Goal: Task Accomplishment & Management: Manage account settings

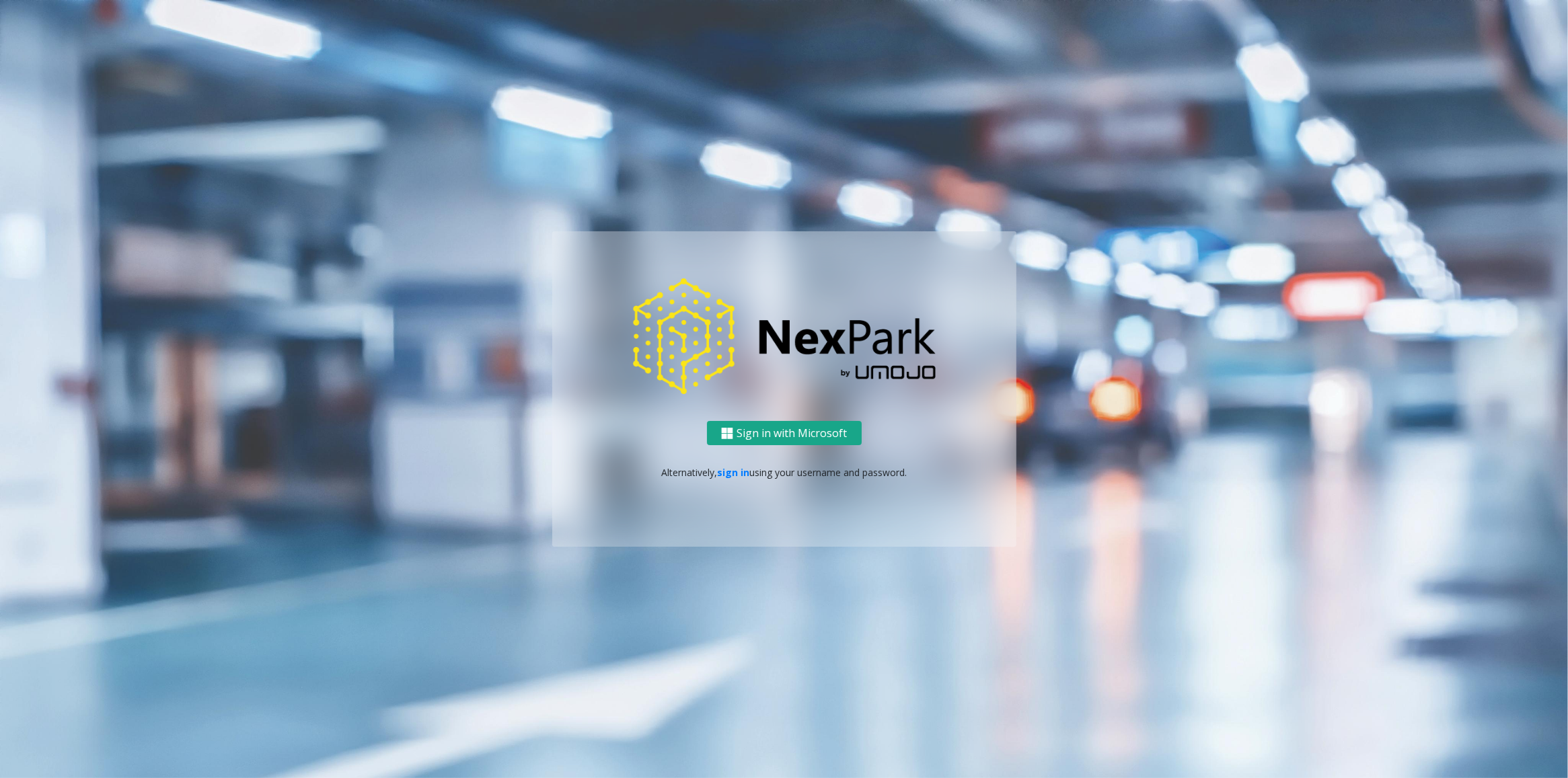
click at [754, 428] on button "Sign in with Microsoft" at bounding box center [784, 434] width 155 height 25
click at [730, 472] on link "sign in" at bounding box center [733, 472] width 32 height 13
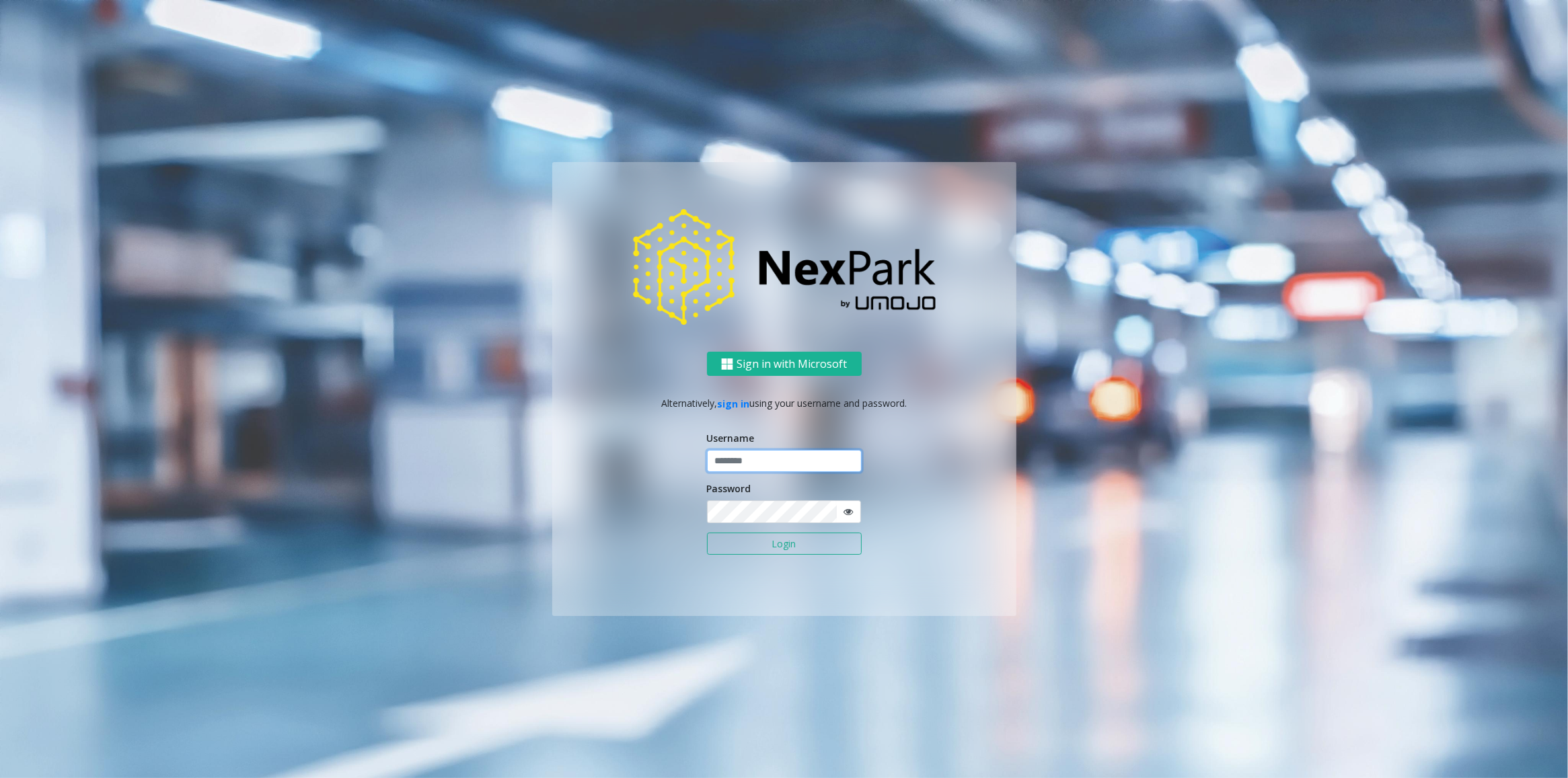
type input "********"
click at [772, 461] on input "********" at bounding box center [784, 461] width 155 height 23
click at [784, 545] on button "Login" at bounding box center [784, 543] width 155 height 23
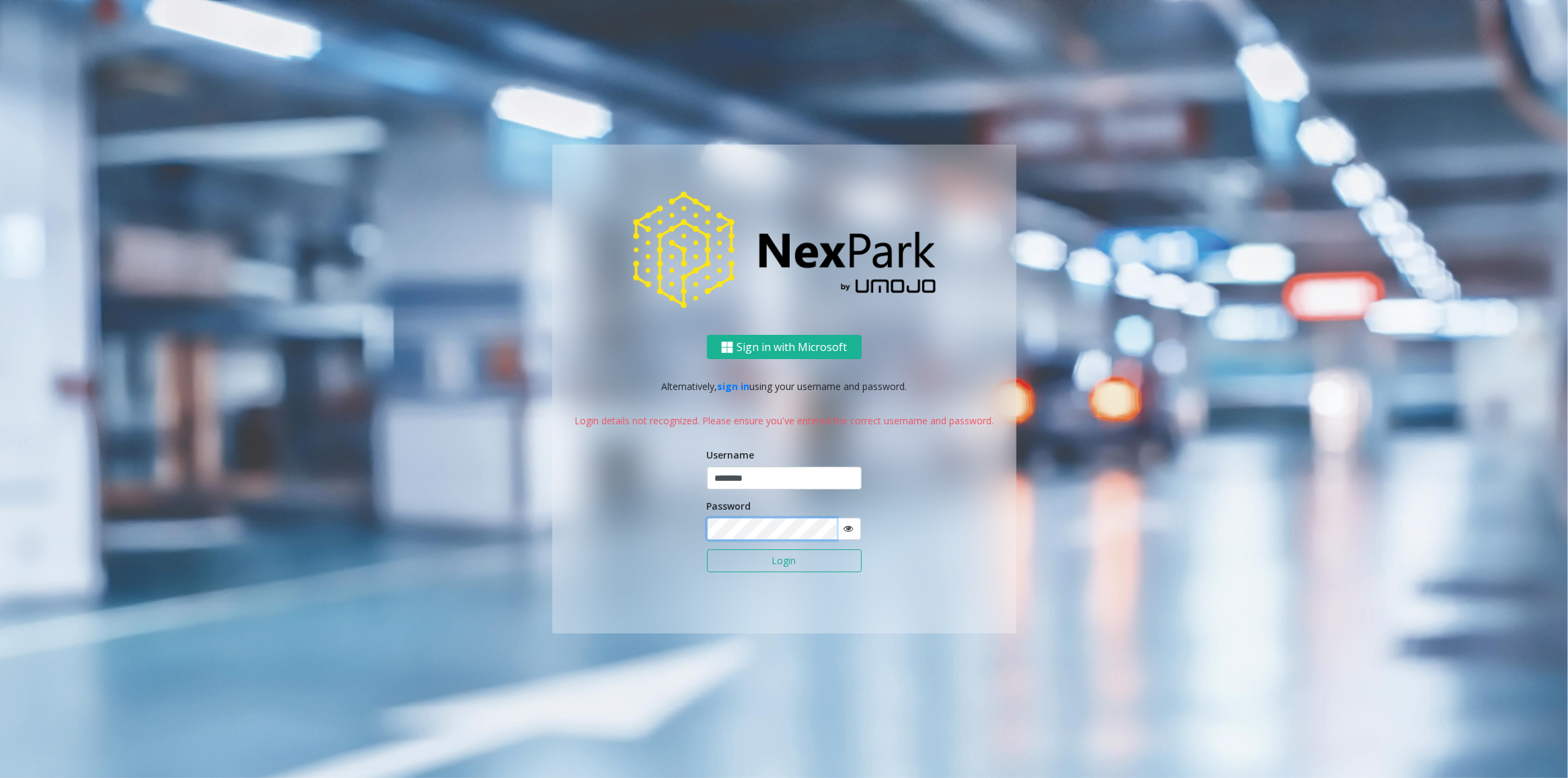
click at [557, 519] on div "Sign in with Microsoft Alternatively, sign in using your username and password.…" at bounding box center [785, 484] width 464 height 299
click at [728, 558] on button "Login" at bounding box center [784, 560] width 155 height 23
click at [553, 509] on div "Sign in with Microsoft Alternatively, sign in using your username and password.…" at bounding box center [785, 484] width 464 height 299
click at [723, 559] on button "Login" at bounding box center [784, 560] width 155 height 23
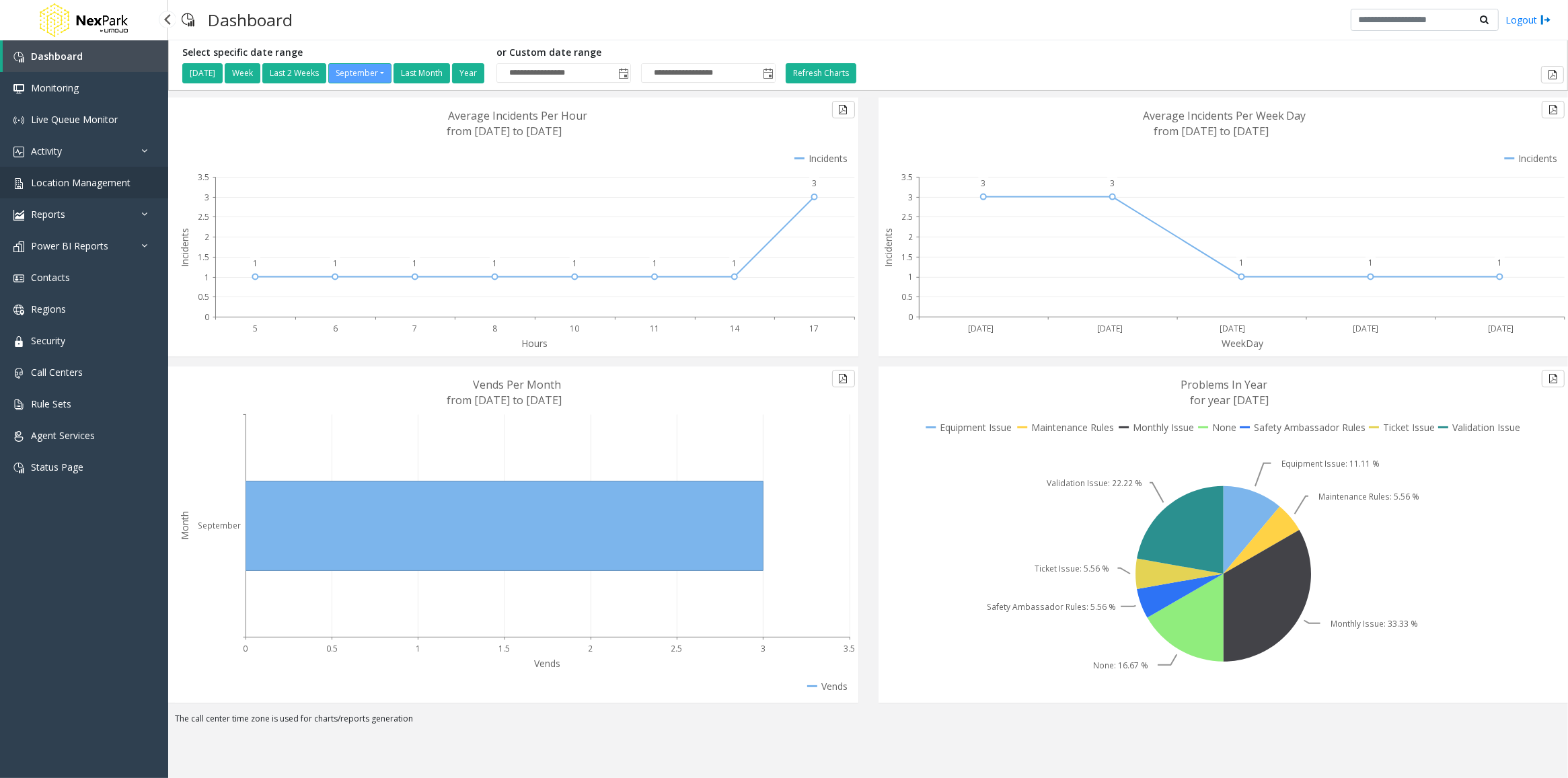
click at [42, 192] on link "Location Management" at bounding box center [84, 183] width 168 height 32
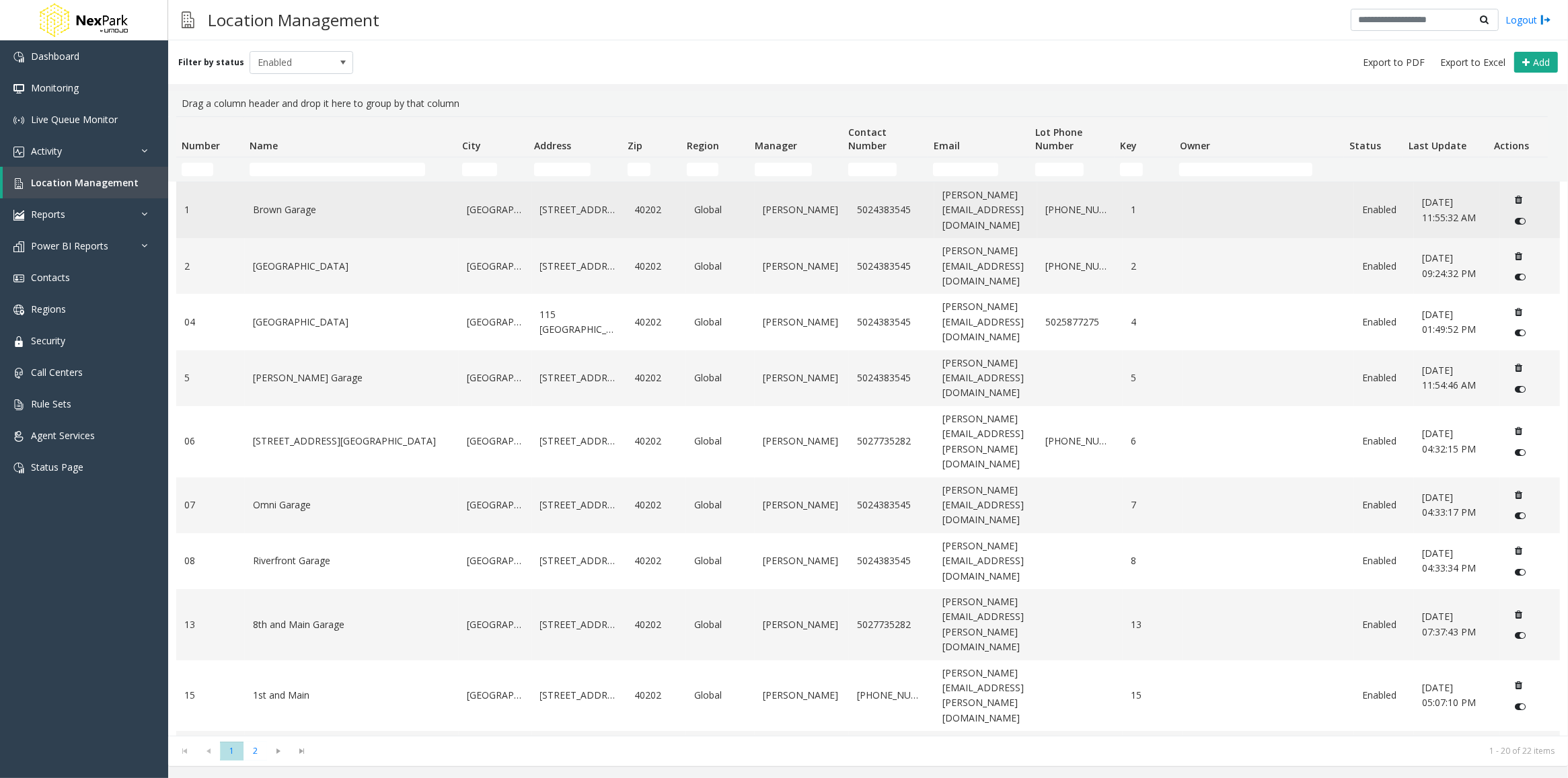
click at [290, 205] on link "Brown Garage" at bounding box center [352, 210] width 198 height 15
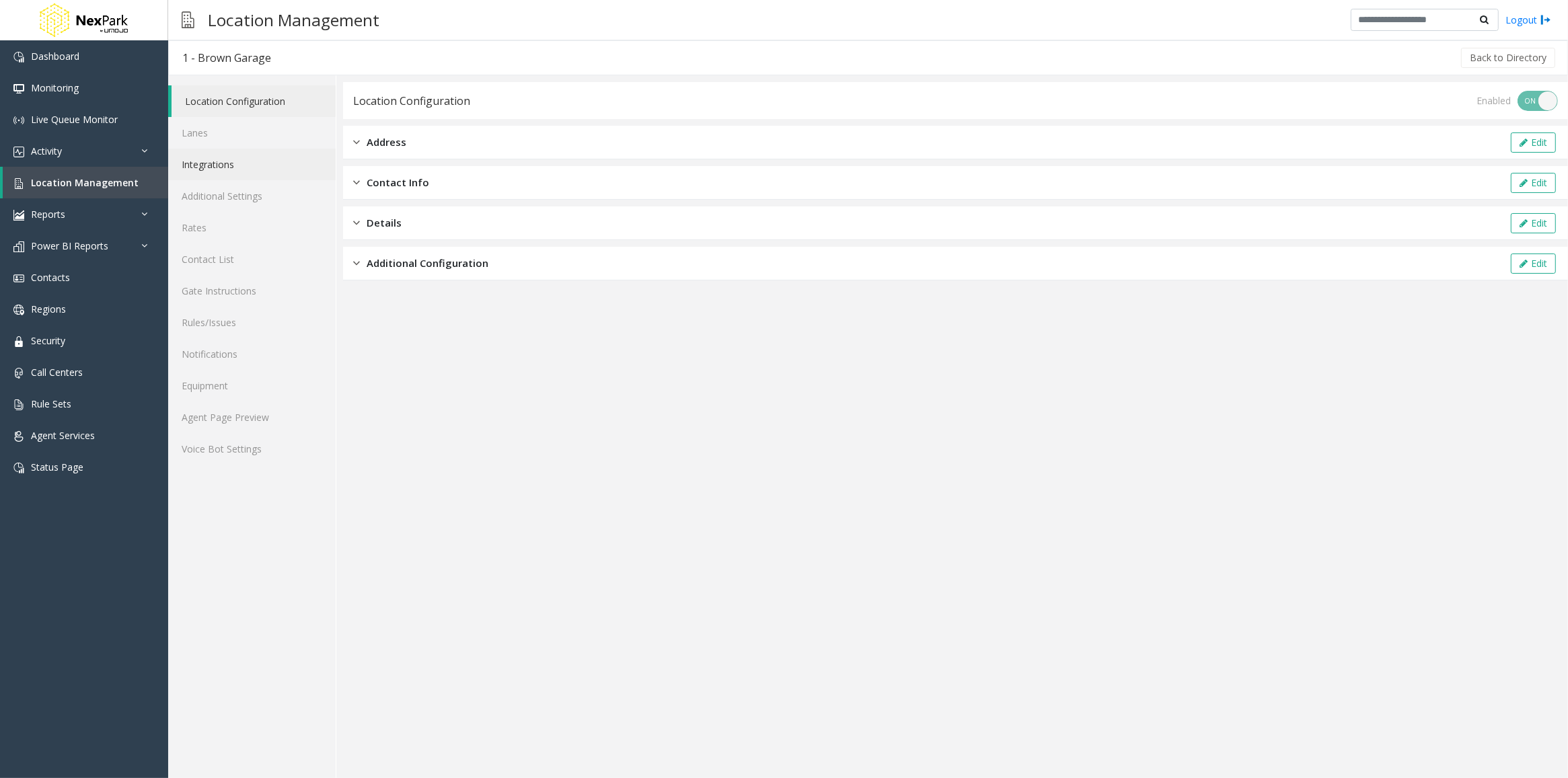
click at [213, 167] on link "Integrations" at bounding box center [252, 165] width 167 height 32
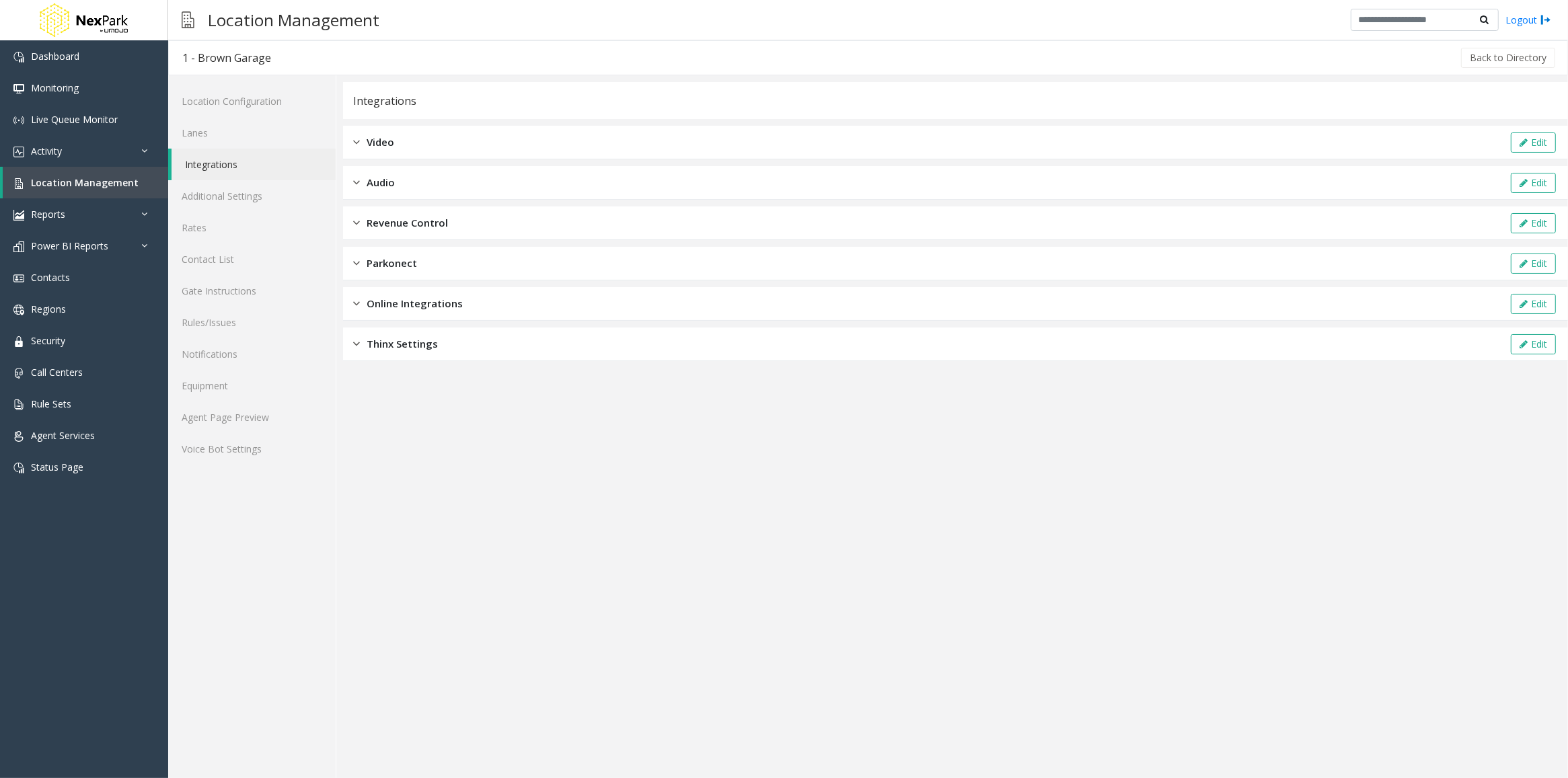
click at [381, 139] on span "Video" at bounding box center [380, 142] width 28 height 15
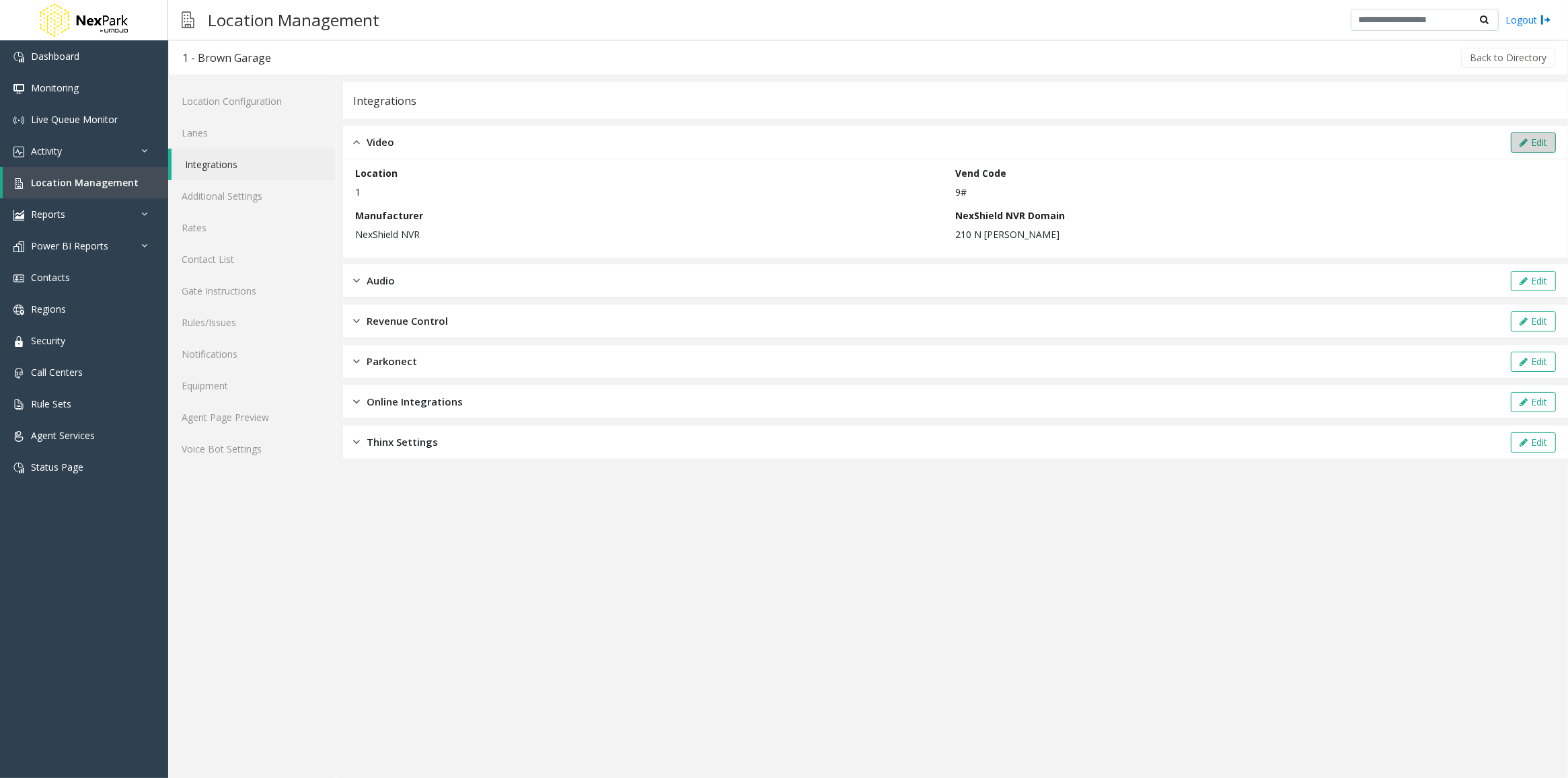
click at [1542, 143] on button "Edit" at bounding box center [1534, 143] width 45 height 20
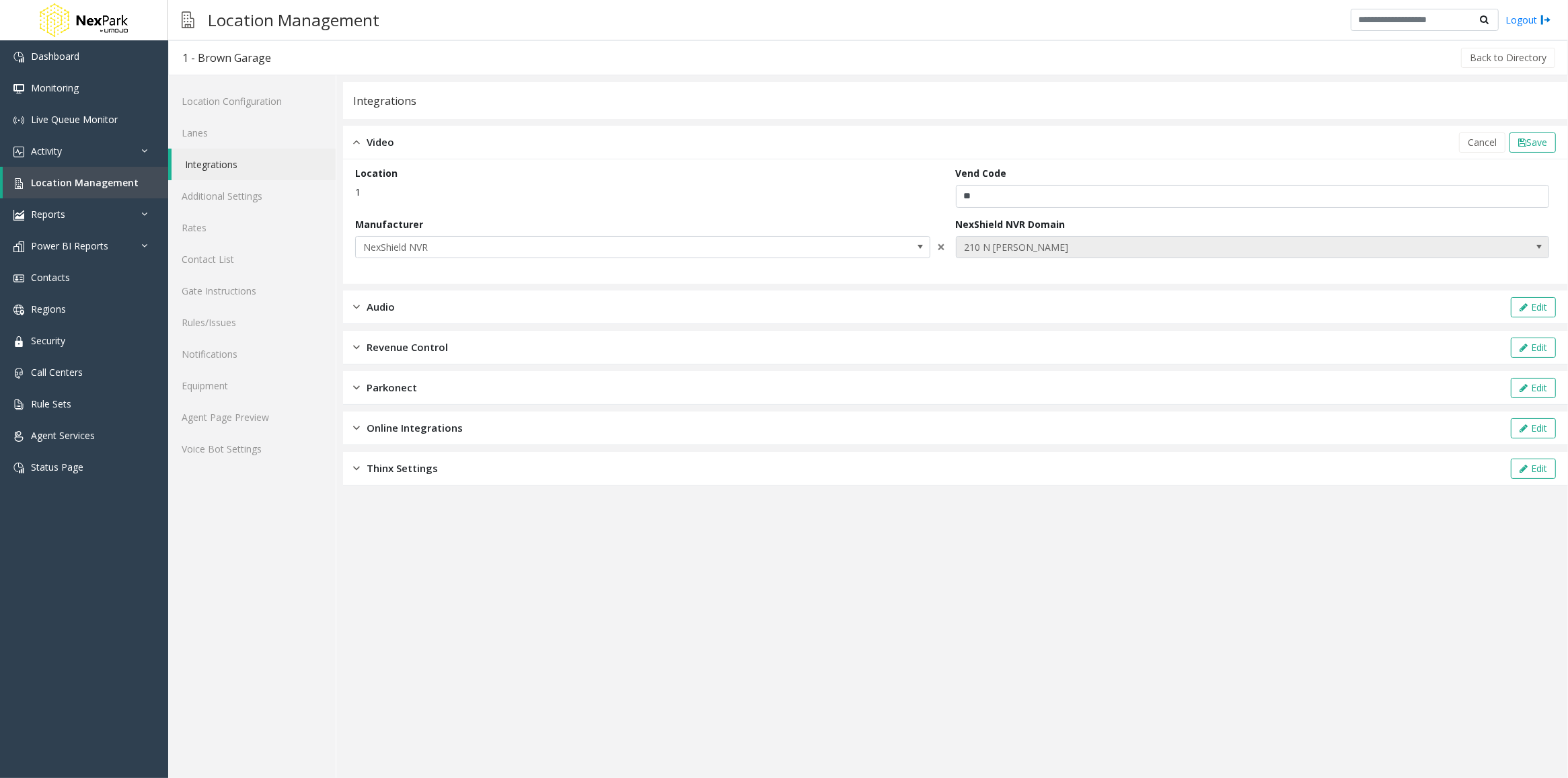
click at [1050, 246] on span "210 N [PERSON_NAME]" at bounding box center [1193, 247] width 474 height 22
click at [1454, 239] on span "210 N [PERSON_NAME]" at bounding box center [1253, 247] width 594 height 23
click at [1304, 250] on span "210 N [PERSON_NAME]" at bounding box center [1193, 247] width 474 height 22
click at [1188, 239] on span "210 N [PERSON_NAME]" at bounding box center [1193, 247] width 474 height 22
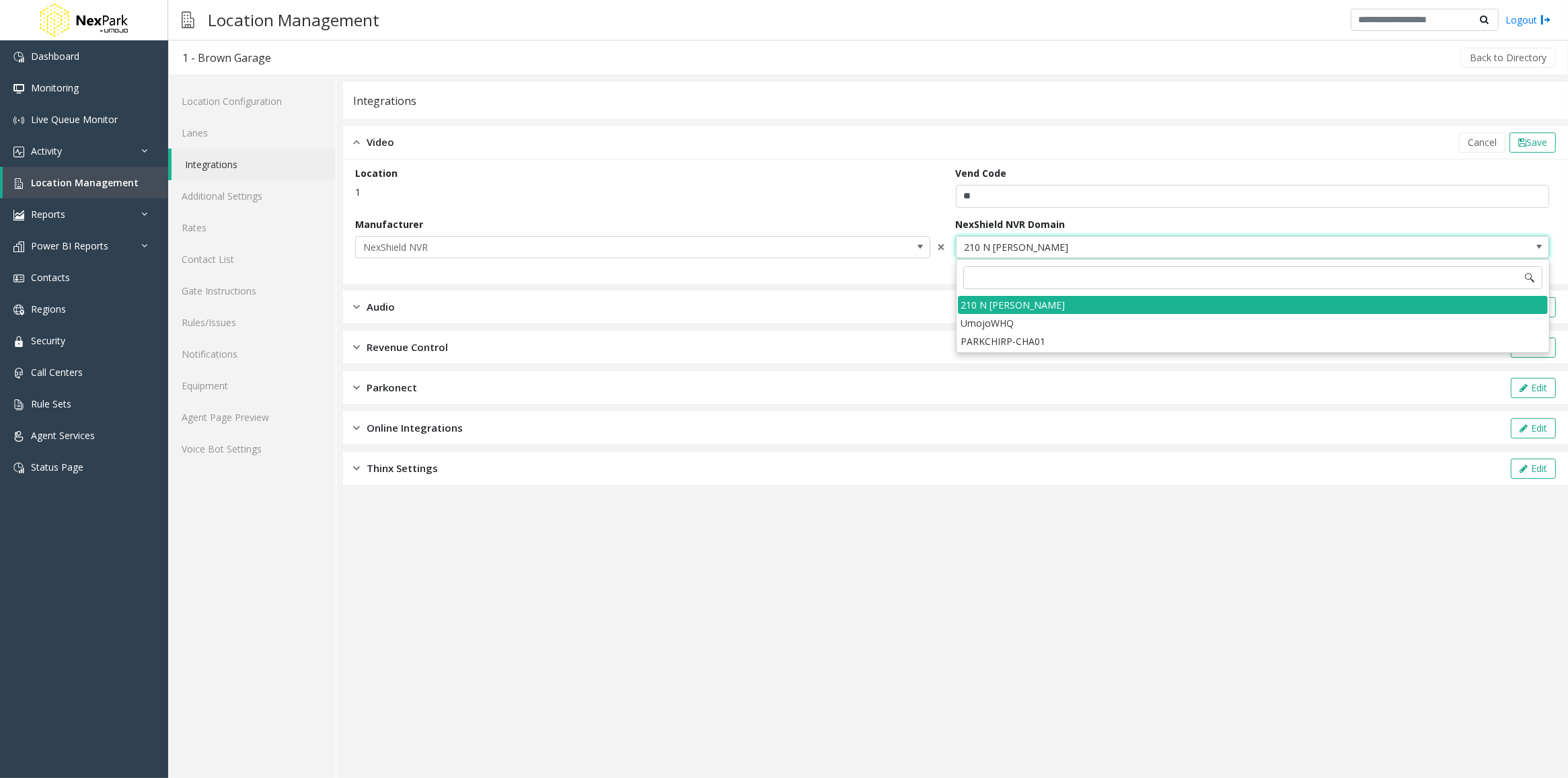
click at [1017, 240] on span "210 N [PERSON_NAME]" at bounding box center [1193, 247] width 474 height 22
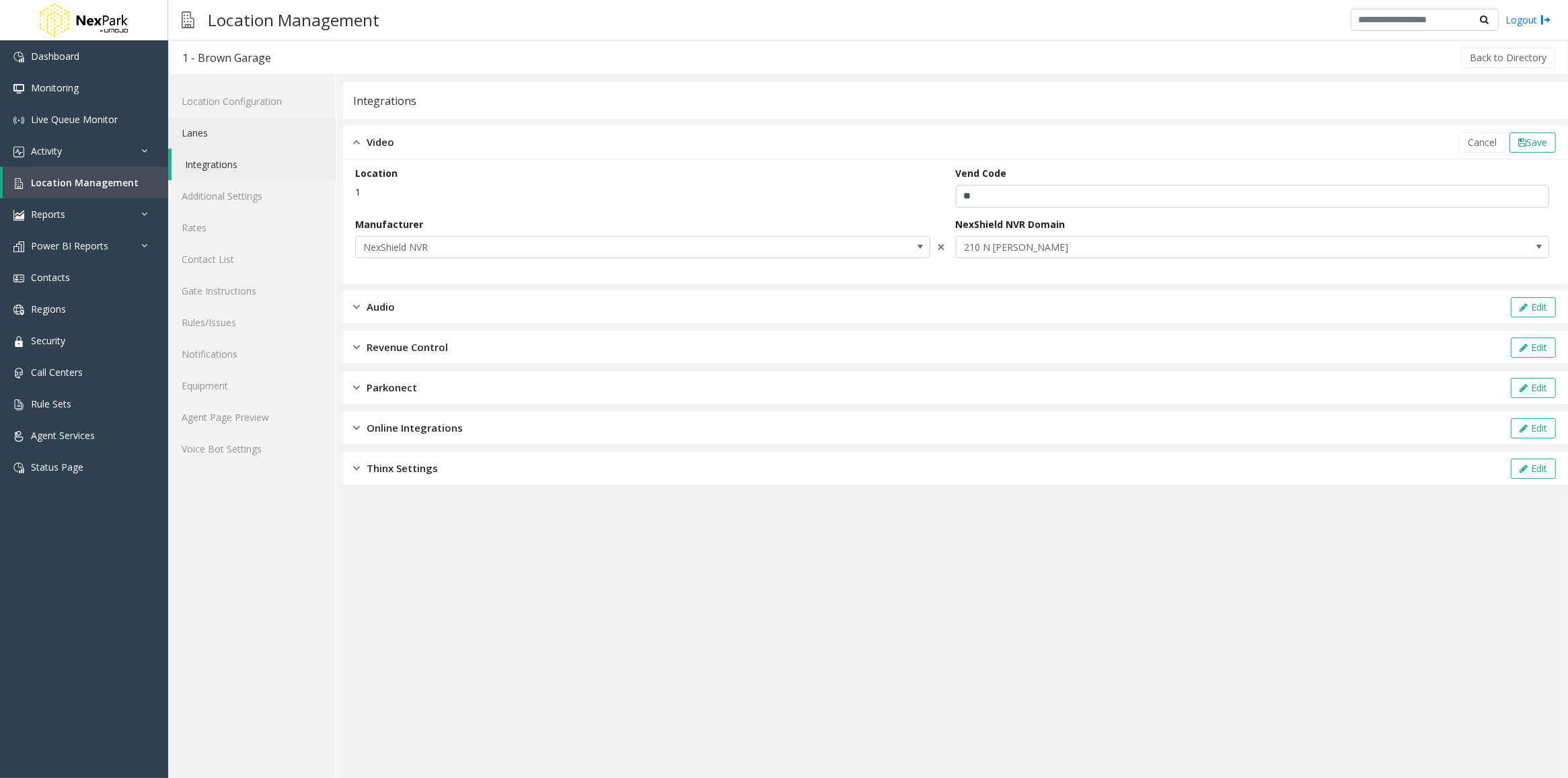
click at [196, 135] on link "Lanes" at bounding box center [252, 133] width 167 height 32
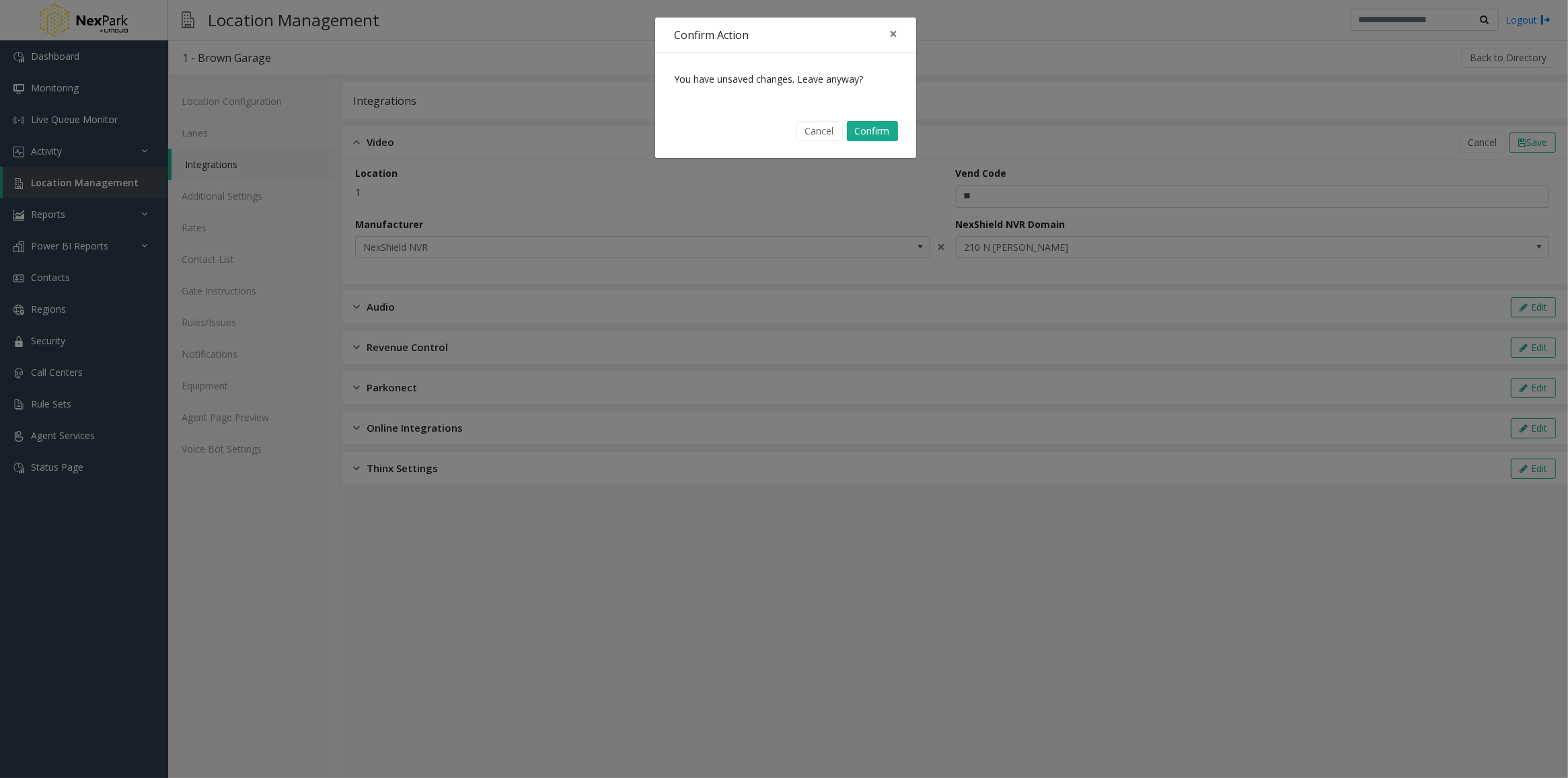
click at [831, 135] on button "Cancel" at bounding box center [819, 131] width 46 height 20
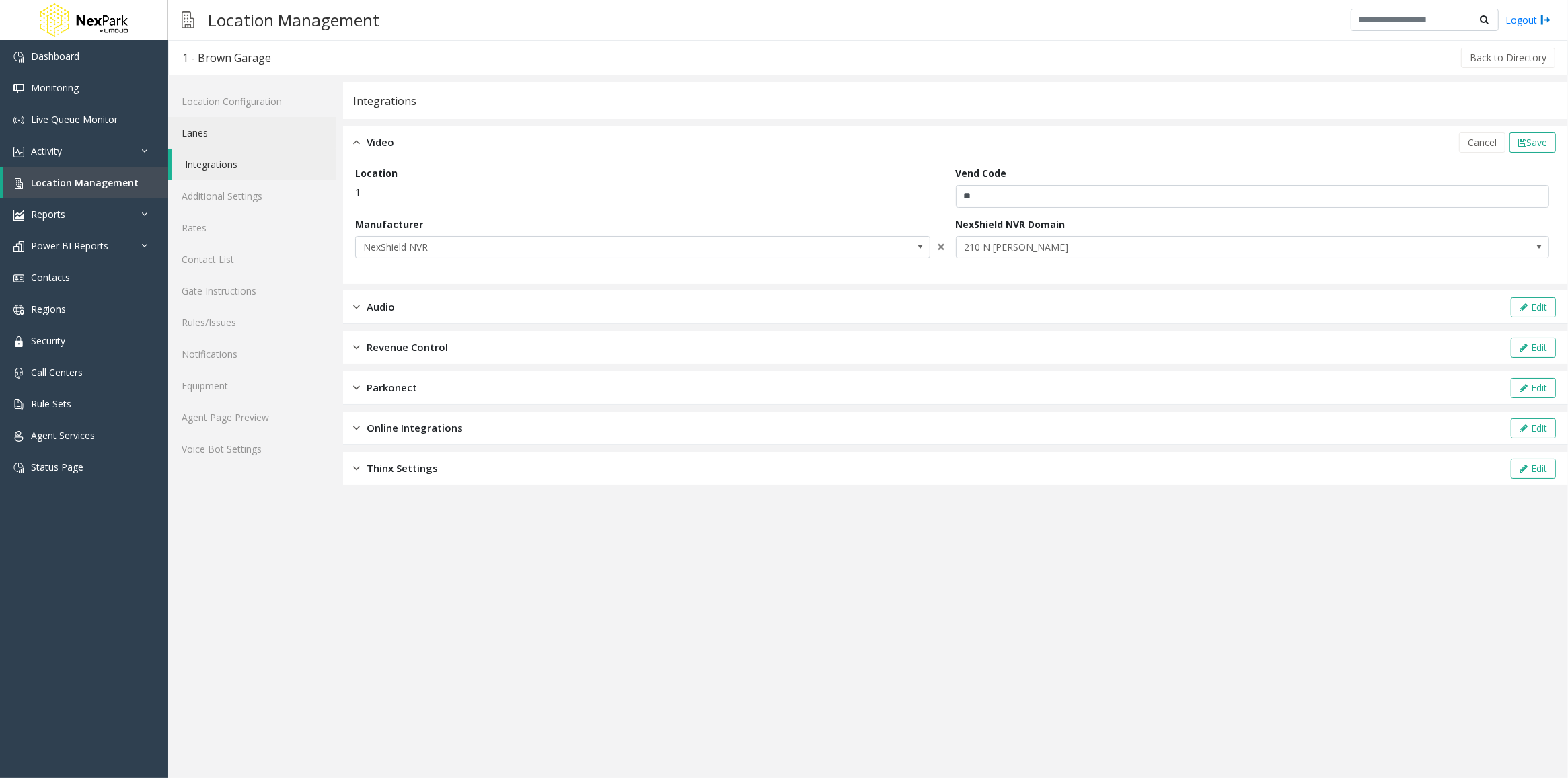
click at [195, 123] on link "Lanes" at bounding box center [252, 133] width 167 height 32
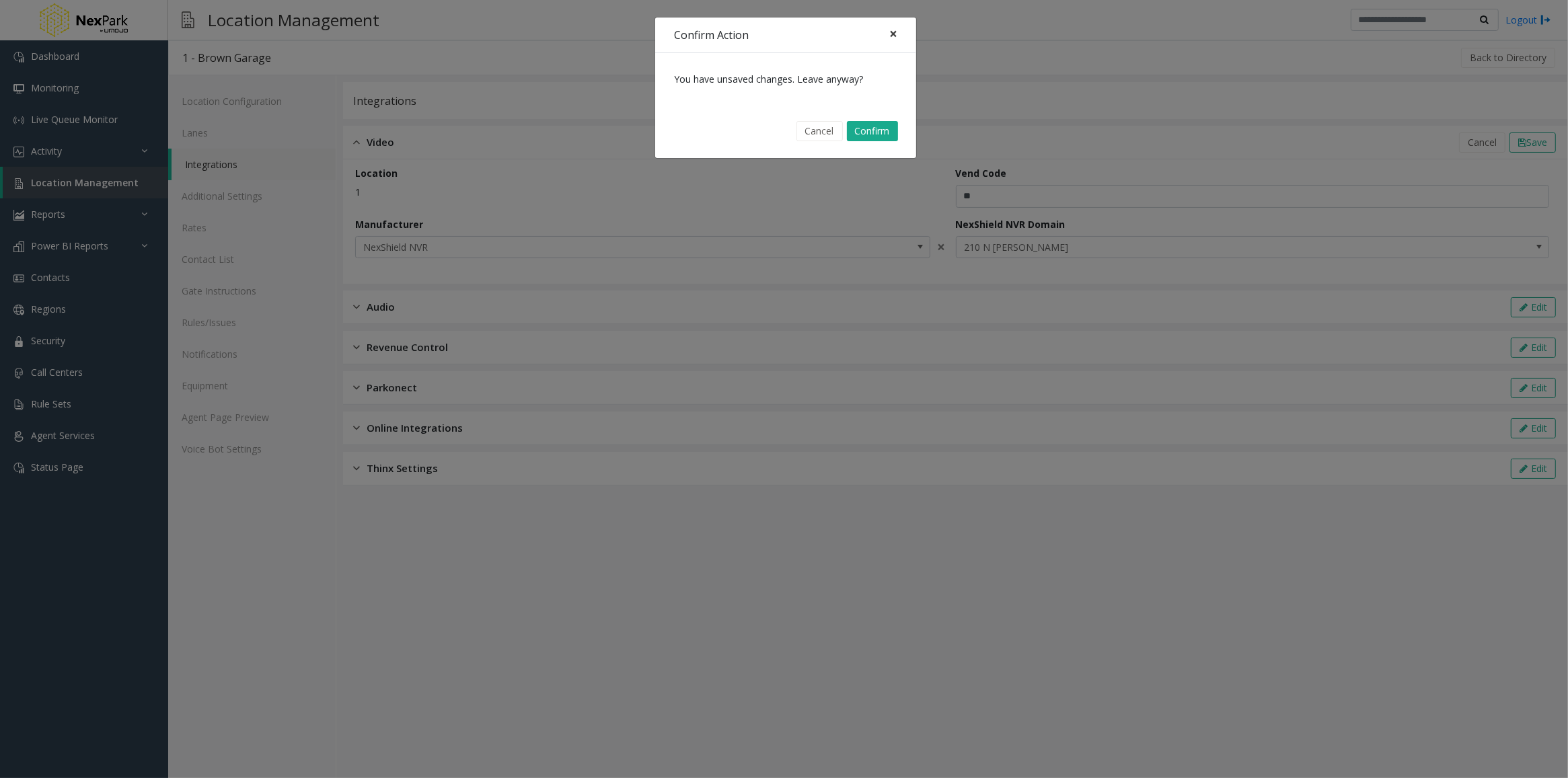
click at [890, 25] on span "×" at bounding box center [893, 34] width 8 height 19
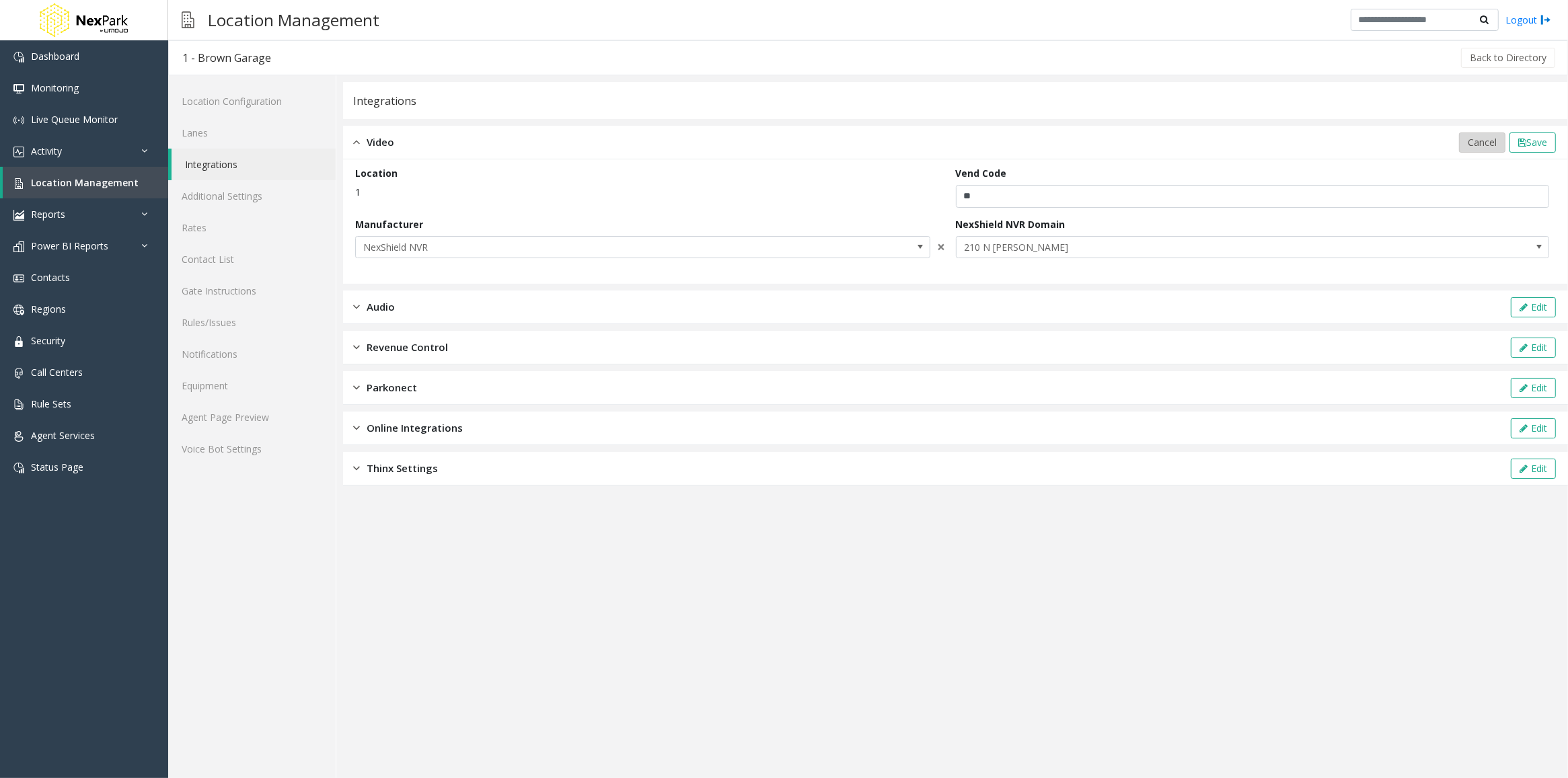
click at [1479, 143] on span "Cancel" at bounding box center [1482, 142] width 29 height 13
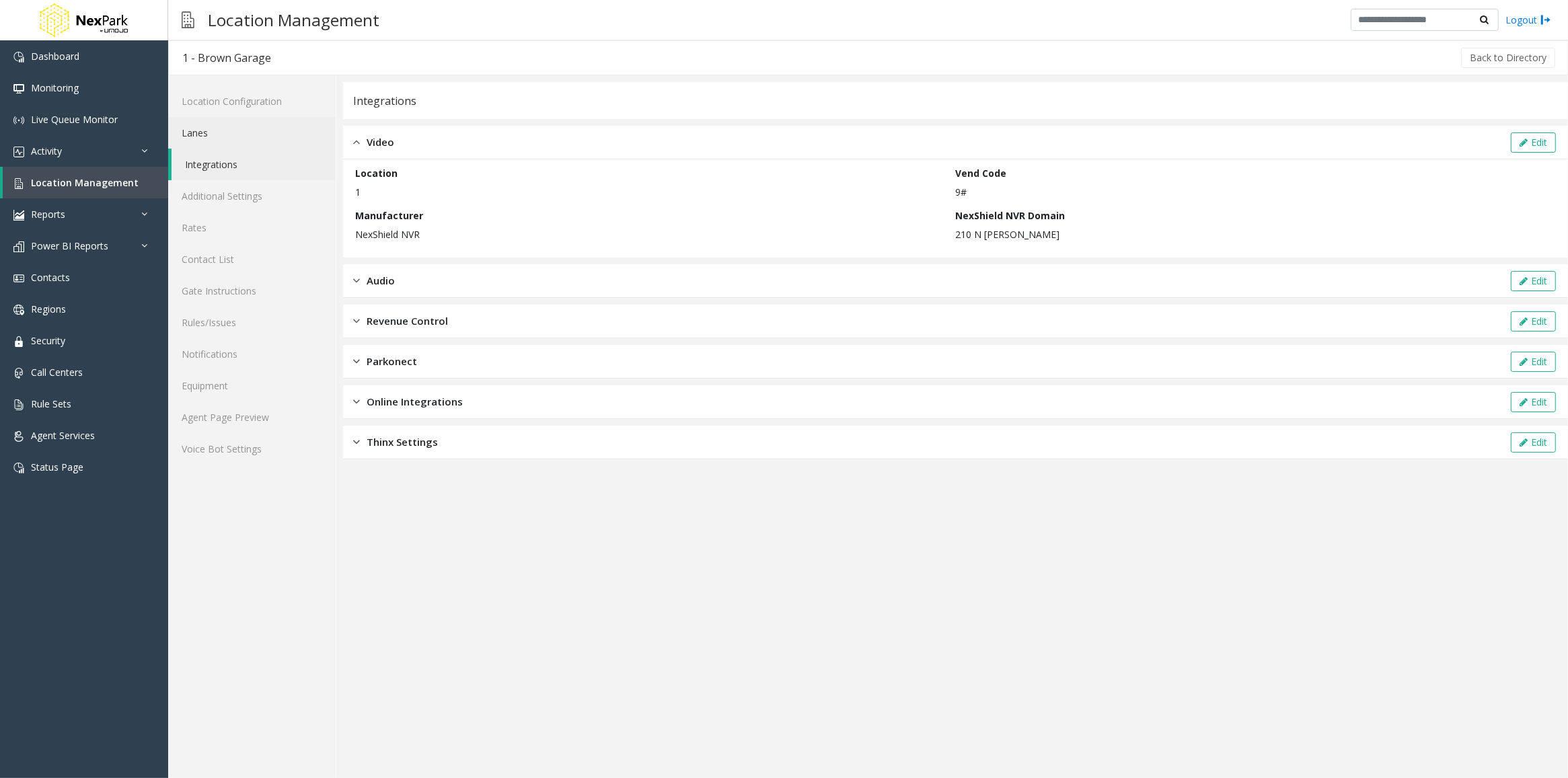
click at [223, 130] on link "Lanes" at bounding box center [252, 133] width 167 height 32
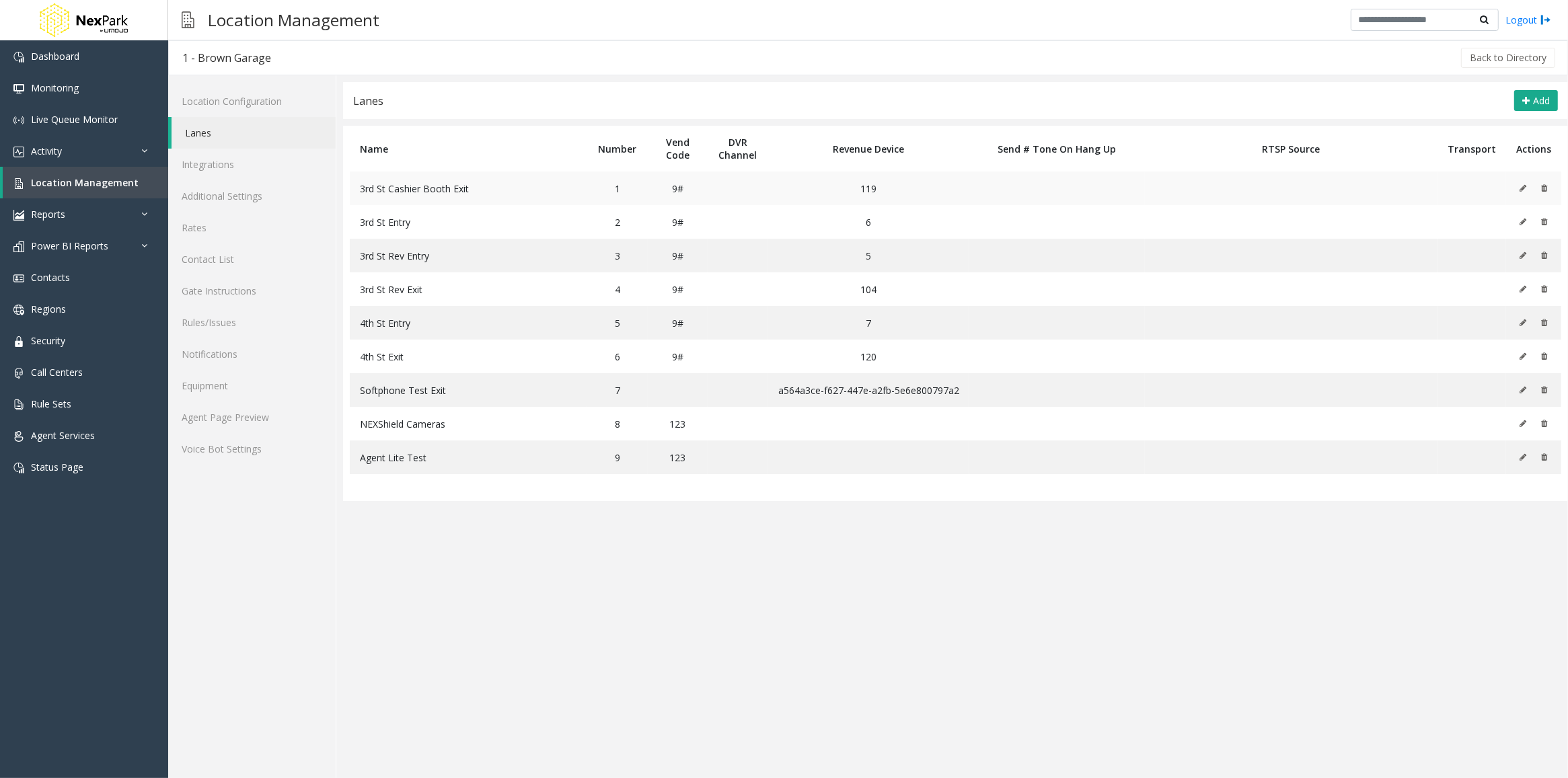
click at [1525, 187] on icon at bounding box center [1523, 188] width 7 height 8
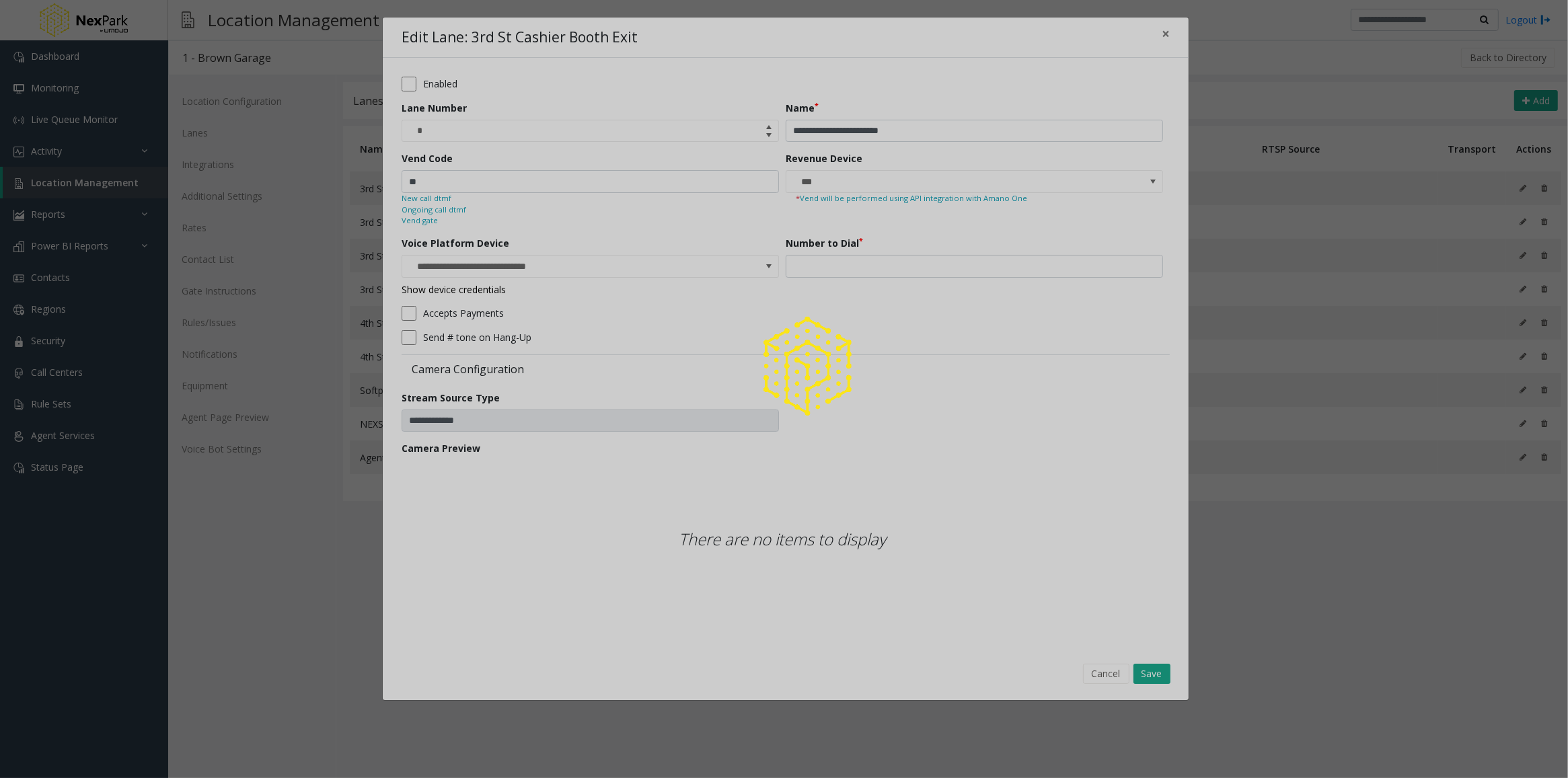
type input "**********"
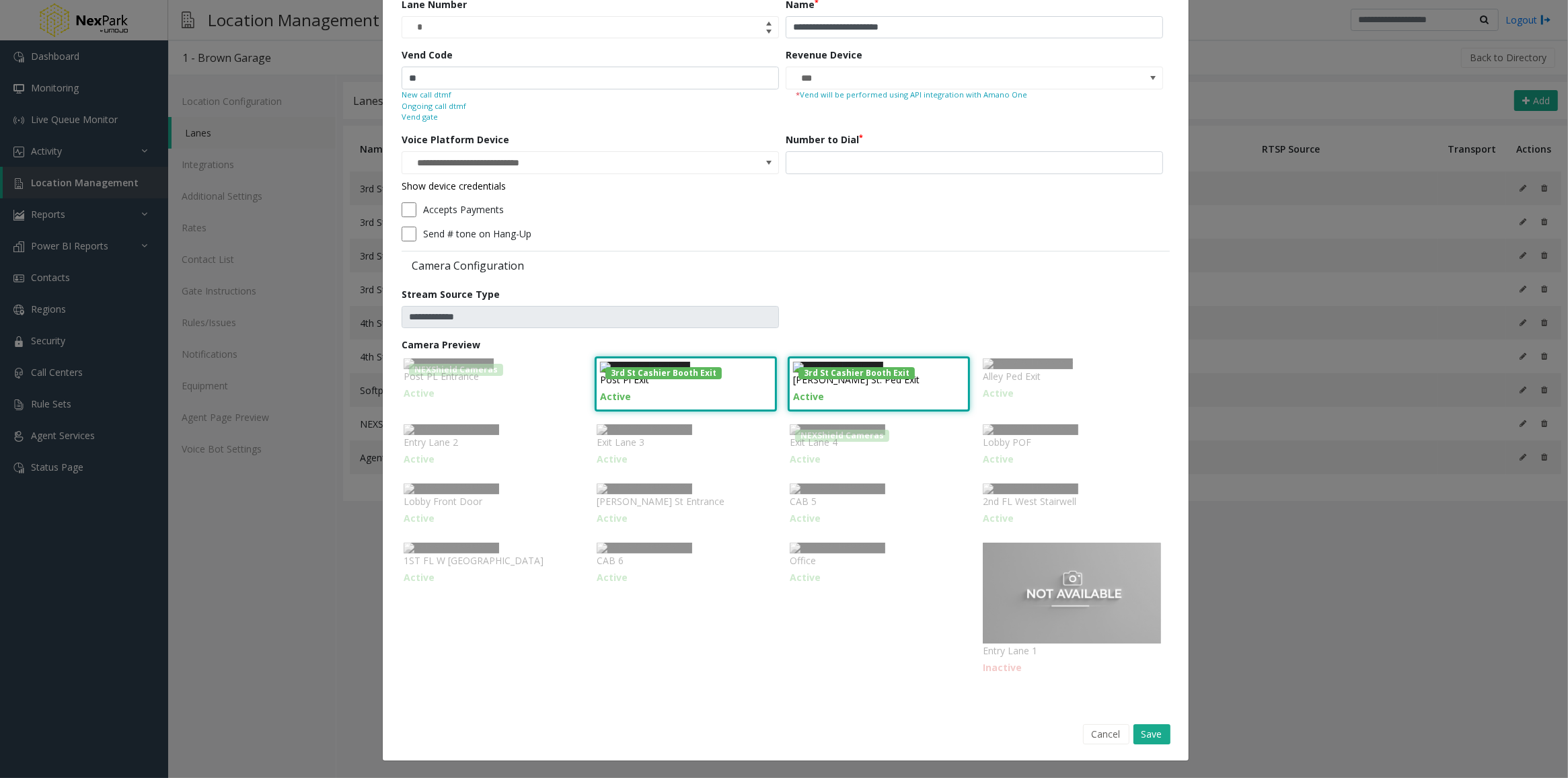
scroll to position [84, 0]
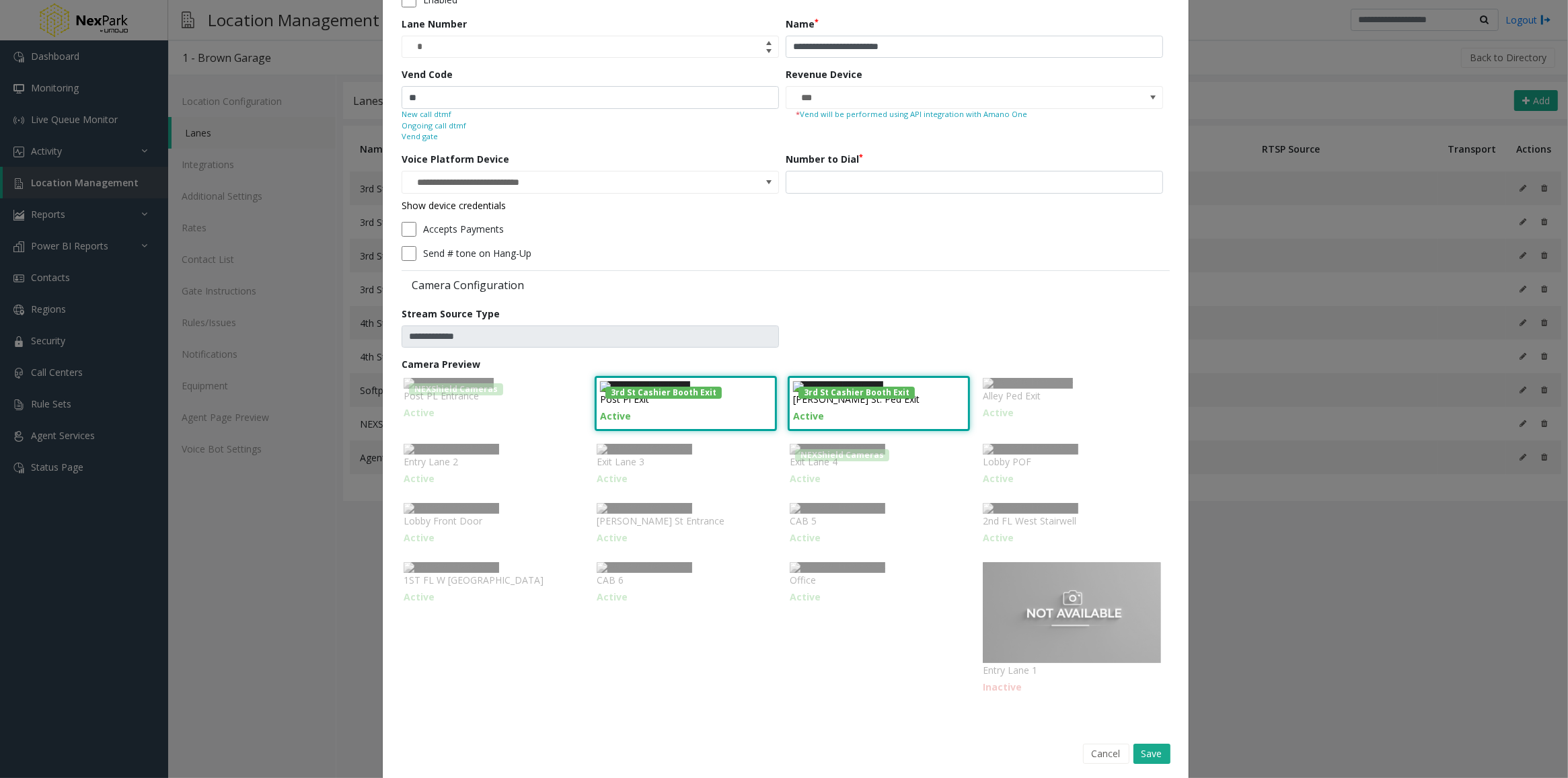
click at [1269, 61] on div "**********" at bounding box center [784, 389] width 1568 height 778
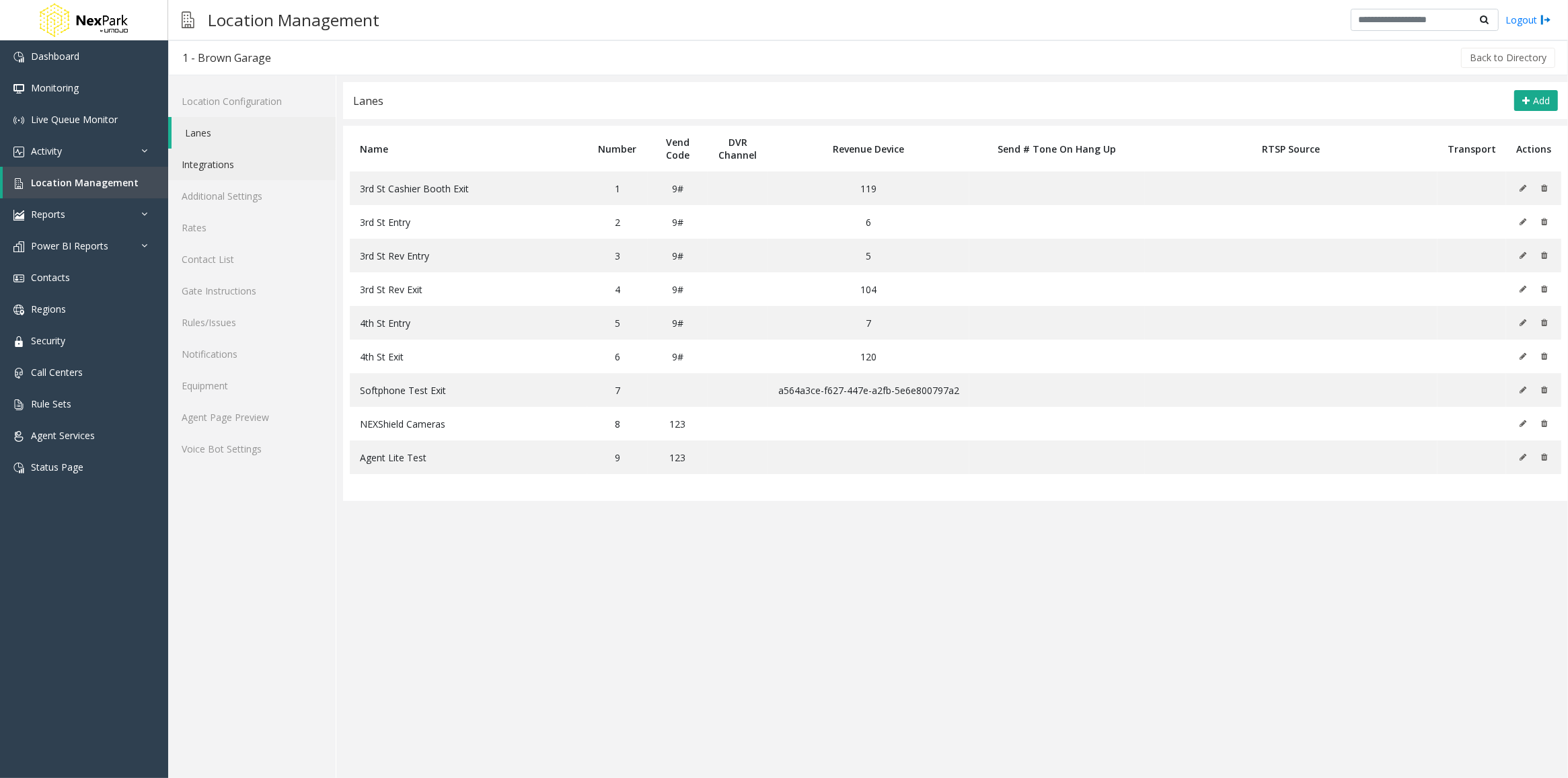
click at [212, 165] on link "Integrations" at bounding box center [252, 165] width 167 height 32
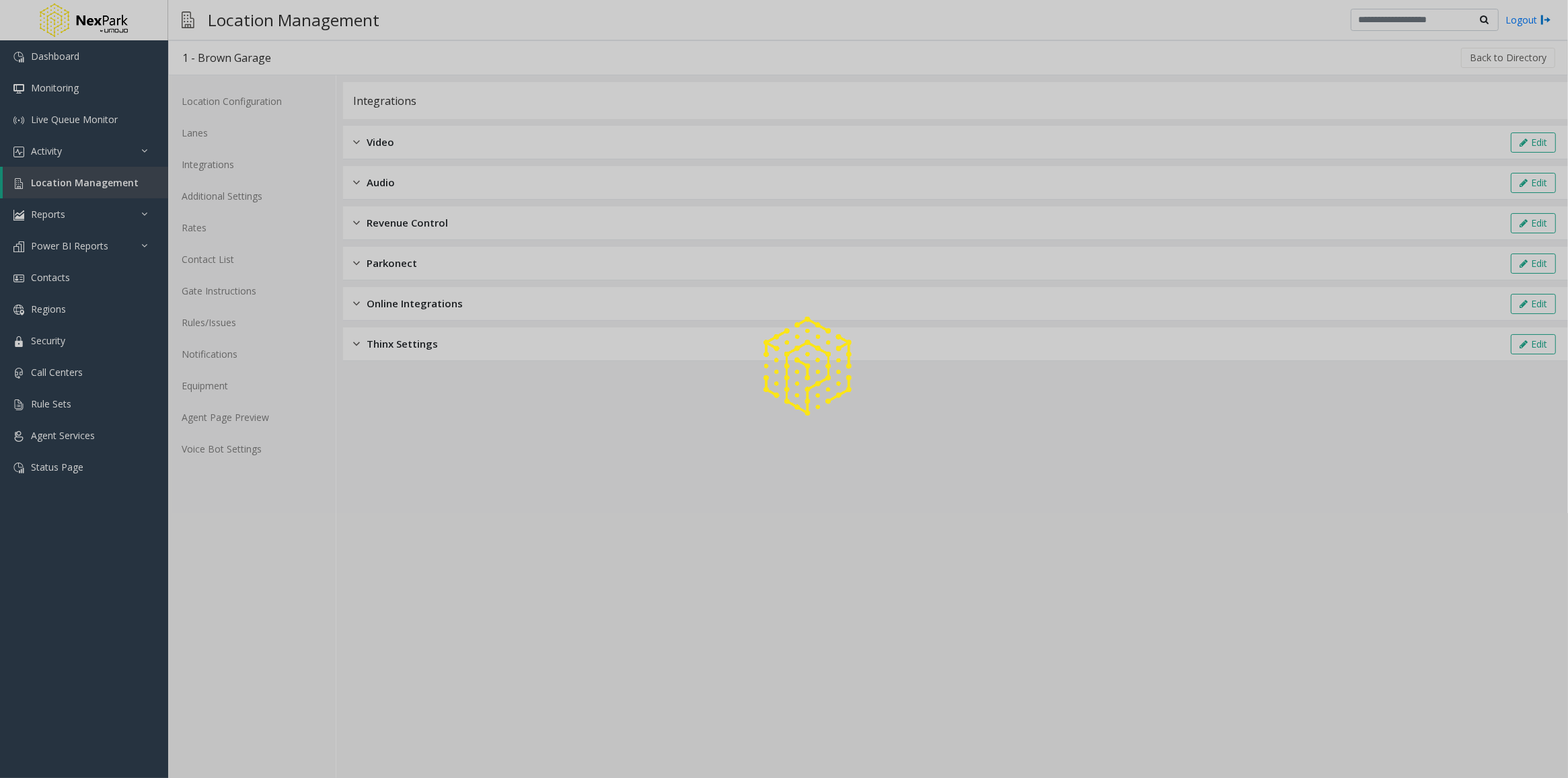
click at [364, 140] on div at bounding box center [784, 389] width 1568 height 778
click at [358, 139] on div at bounding box center [784, 389] width 1568 height 778
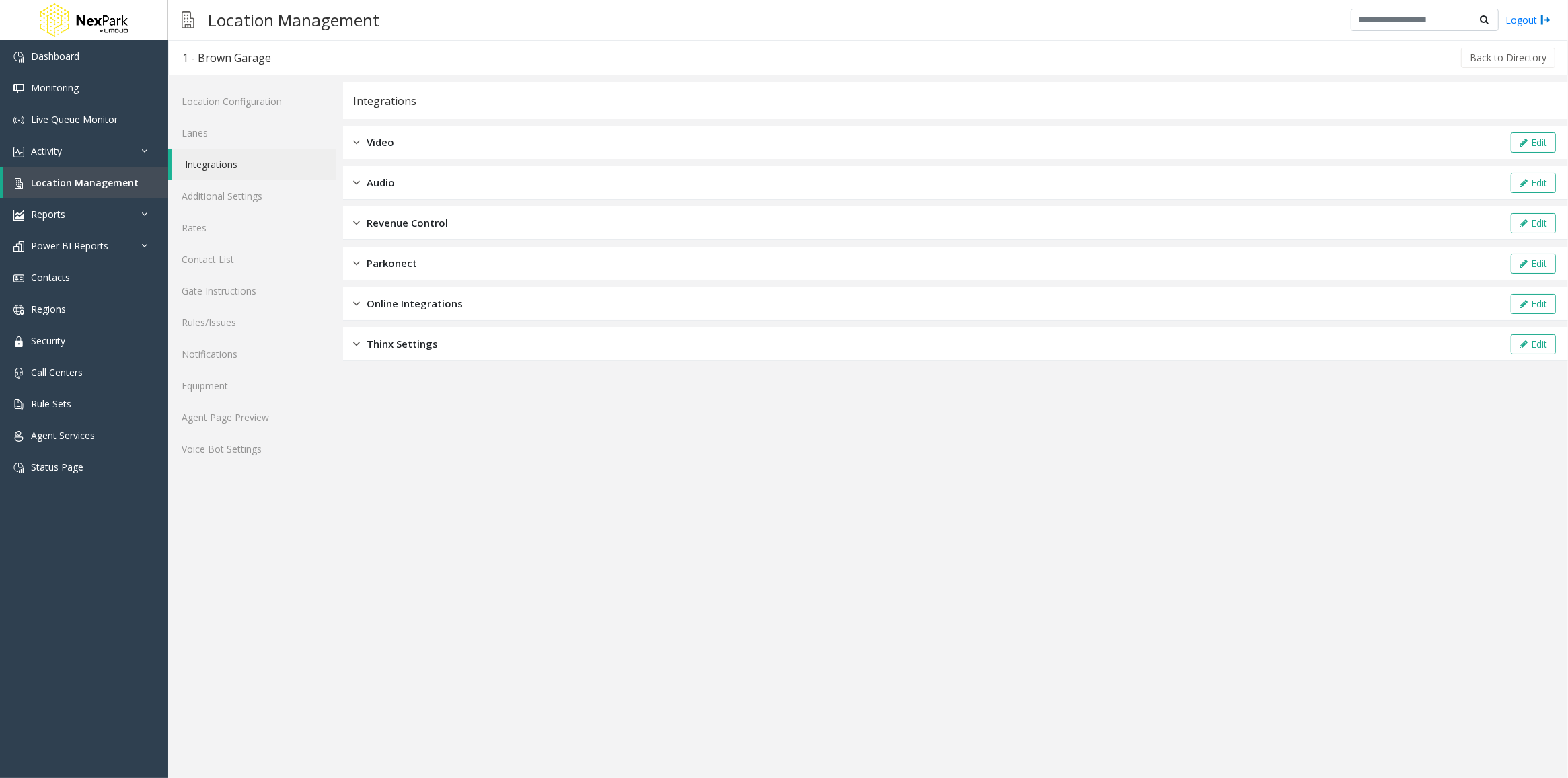
click at [389, 142] on span "Video" at bounding box center [380, 142] width 28 height 15
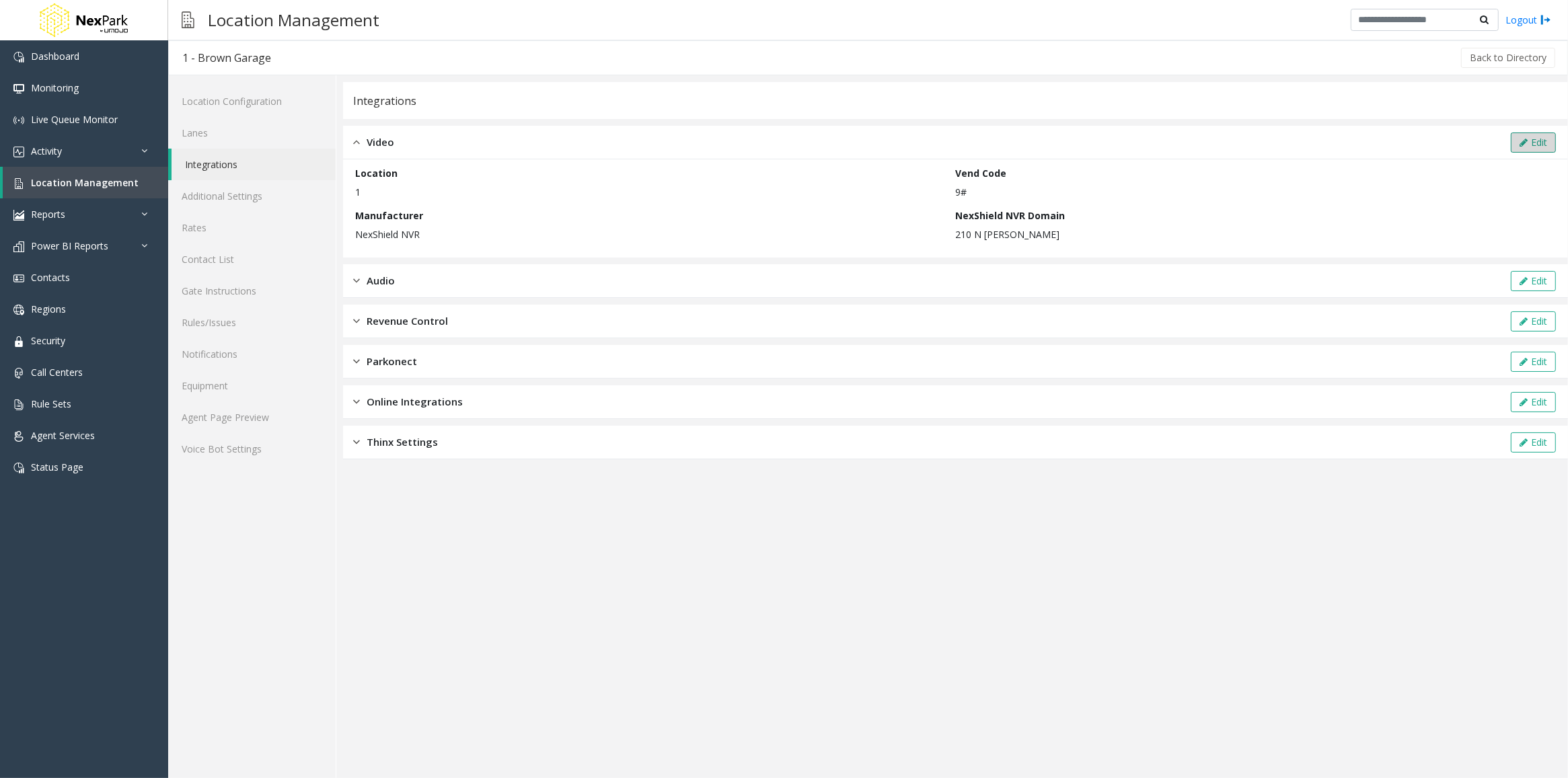
click at [1535, 141] on button "Edit" at bounding box center [1534, 143] width 45 height 20
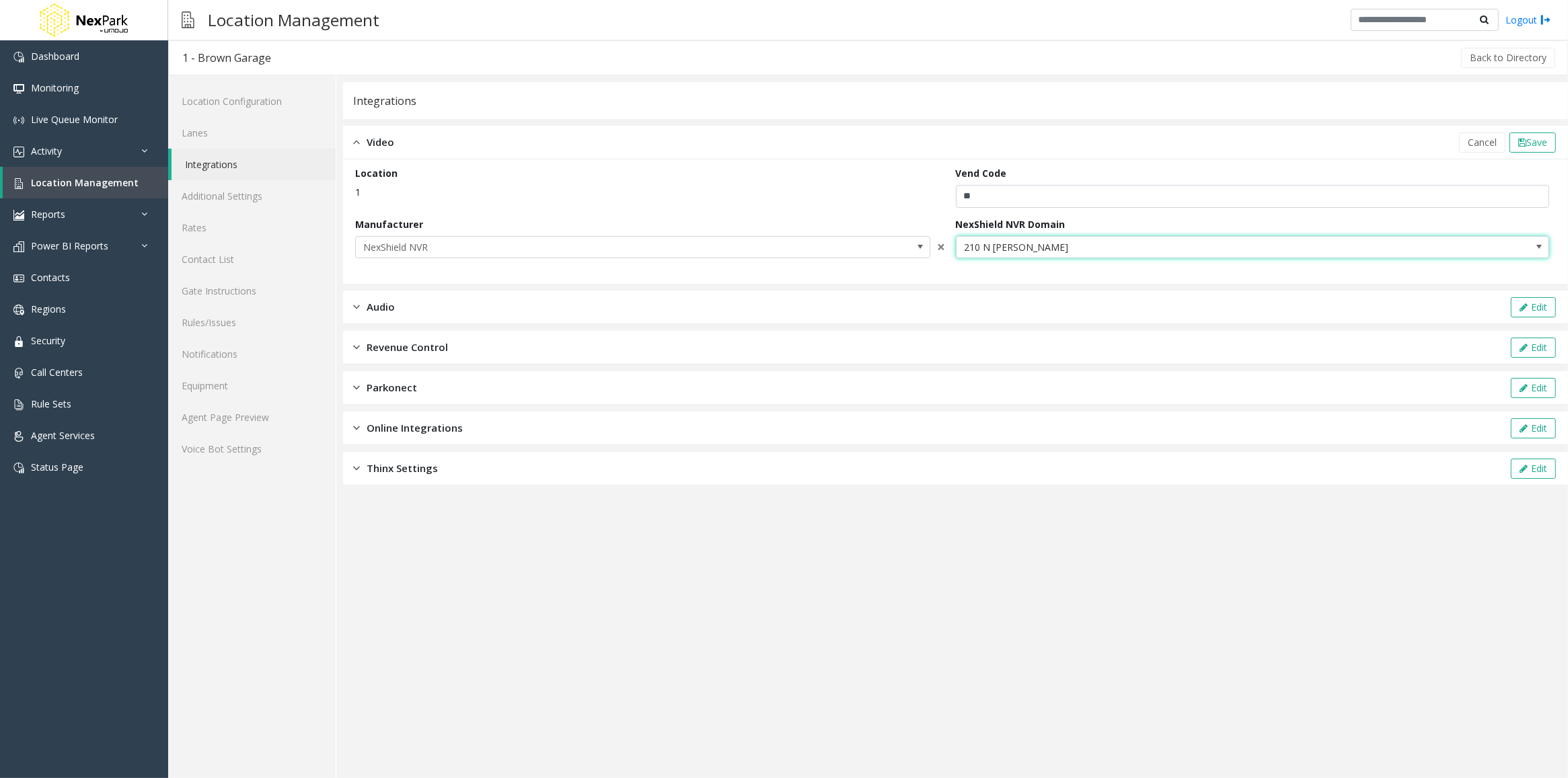
click at [1449, 247] on span "210 N [PERSON_NAME]" at bounding box center [1253, 247] width 594 height 23
click at [1067, 246] on span "210 N [PERSON_NAME]" at bounding box center [1193, 247] width 474 height 22
click at [1078, 243] on span "210 N [PERSON_NAME]" at bounding box center [1193, 247] width 474 height 22
click at [1021, 243] on span "210 N [PERSON_NAME]" at bounding box center [1193, 247] width 474 height 22
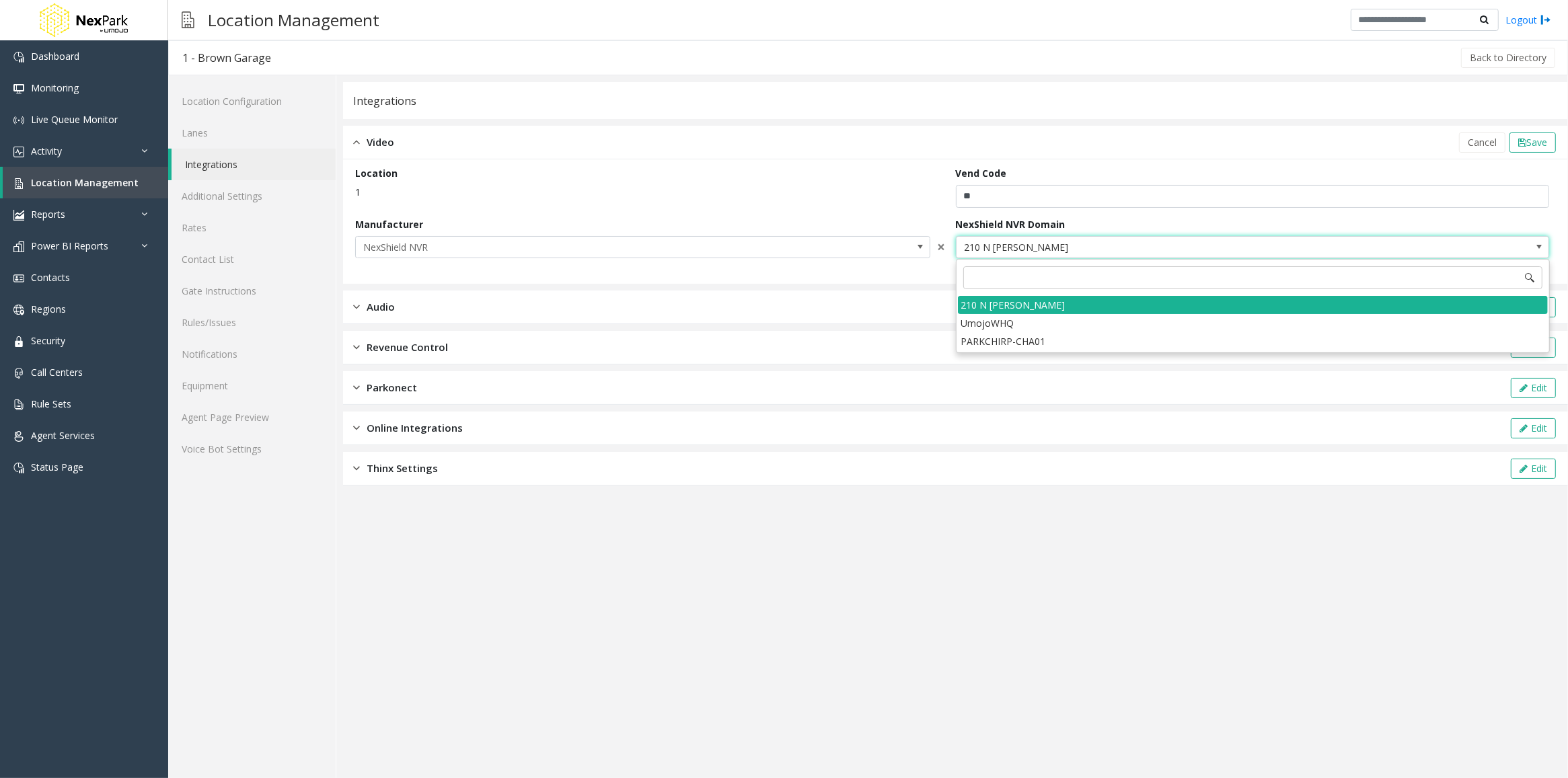
click at [1051, 239] on span "210 N [PERSON_NAME]" at bounding box center [1193, 247] width 474 height 22
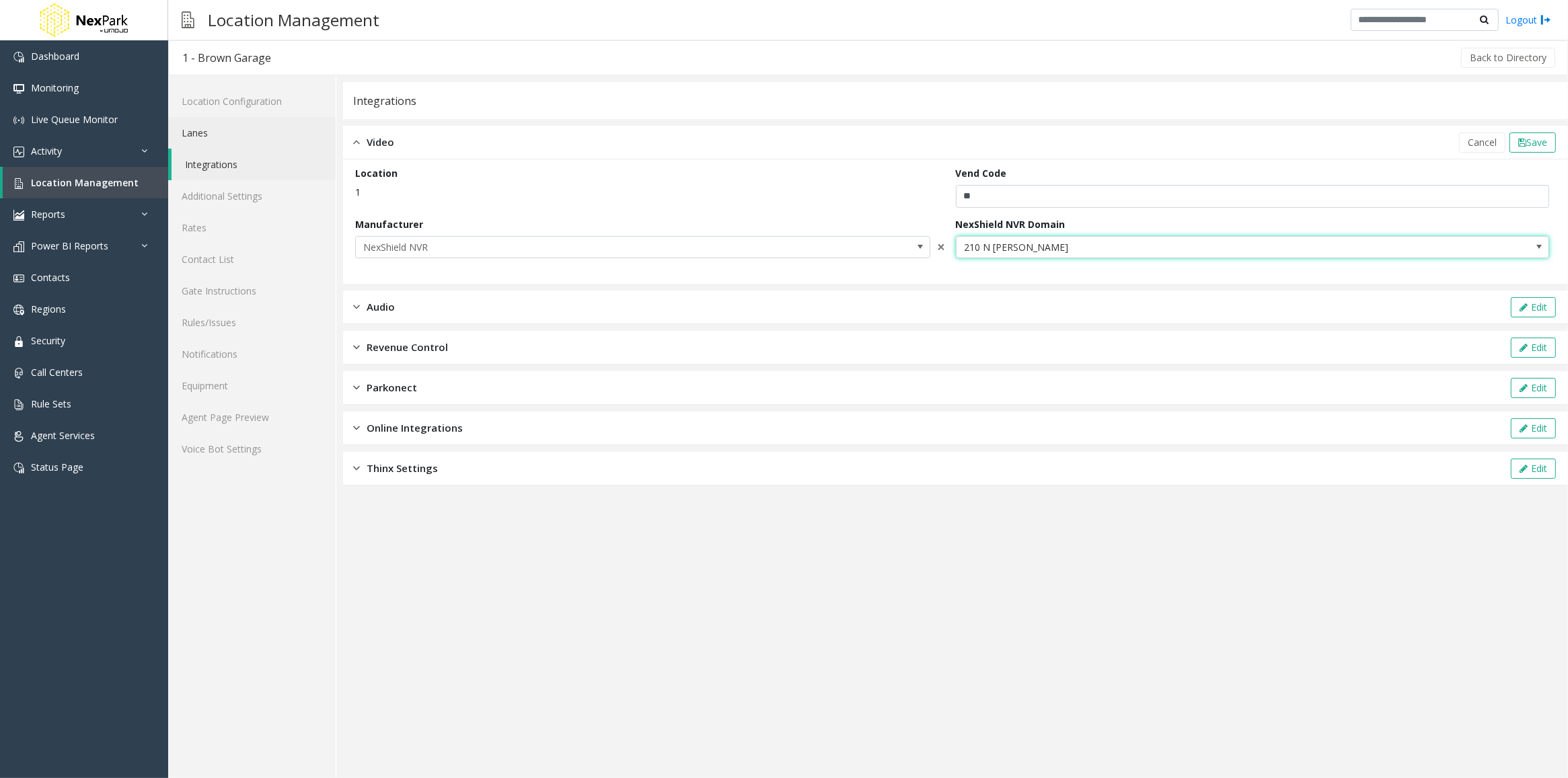
click at [199, 124] on link "Lanes" at bounding box center [252, 133] width 167 height 32
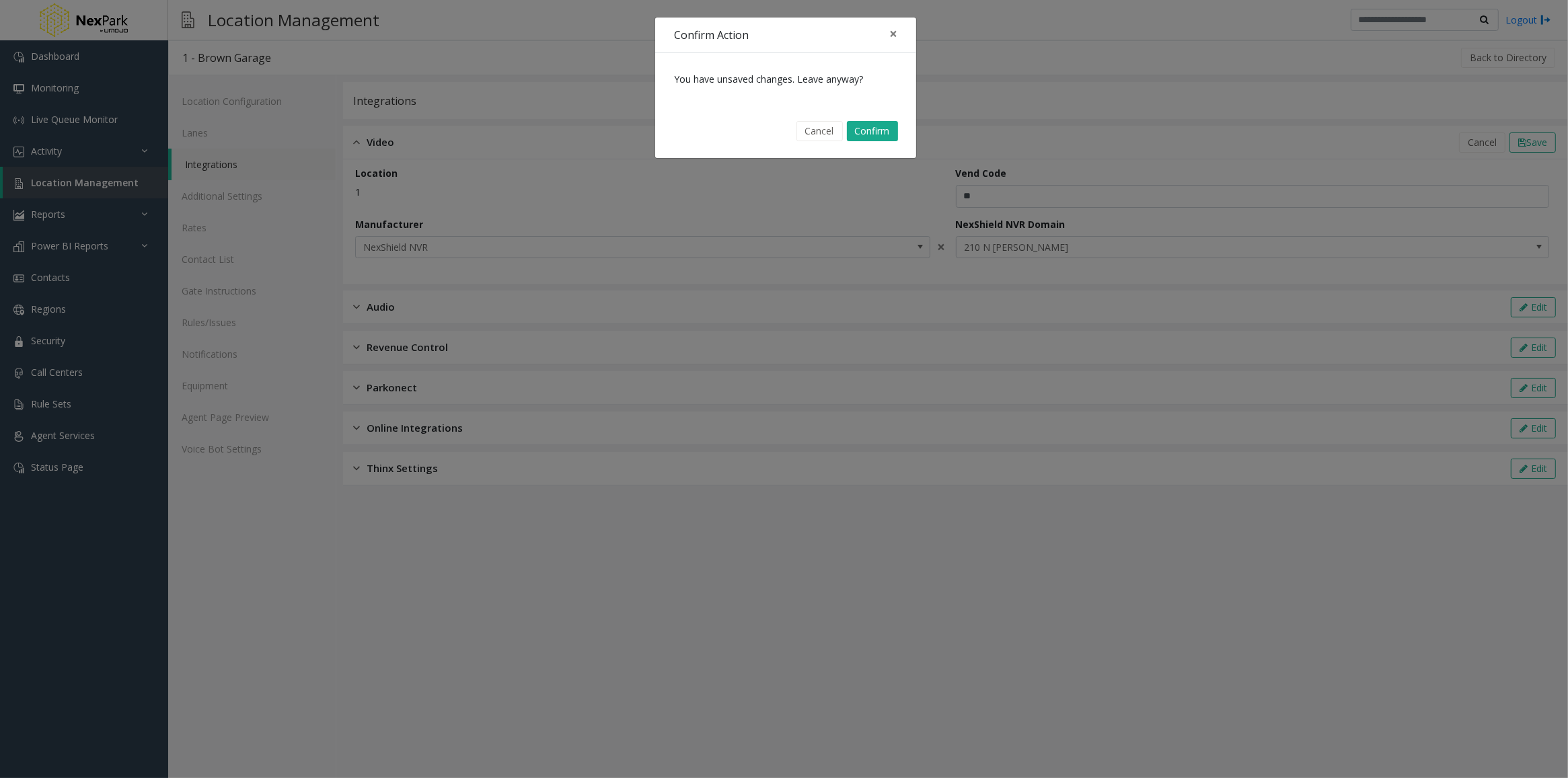
drag, startPoint x: 812, startPoint y: 124, endPoint x: 747, endPoint y: 145, distance: 68.3
click at [812, 123] on button "Cancel" at bounding box center [819, 131] width 46 height 20
